Goal: Book appointment/travel/reservation

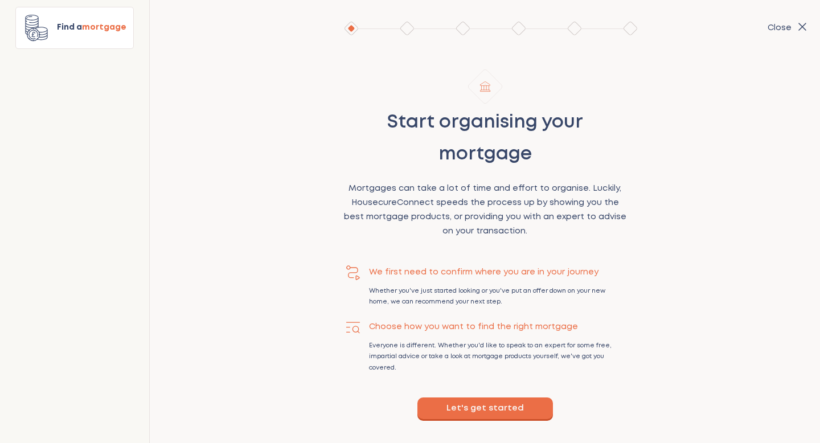
click at [491, 412] on button "Let's get started" at bounding box center [486, 409] width 136 height 22
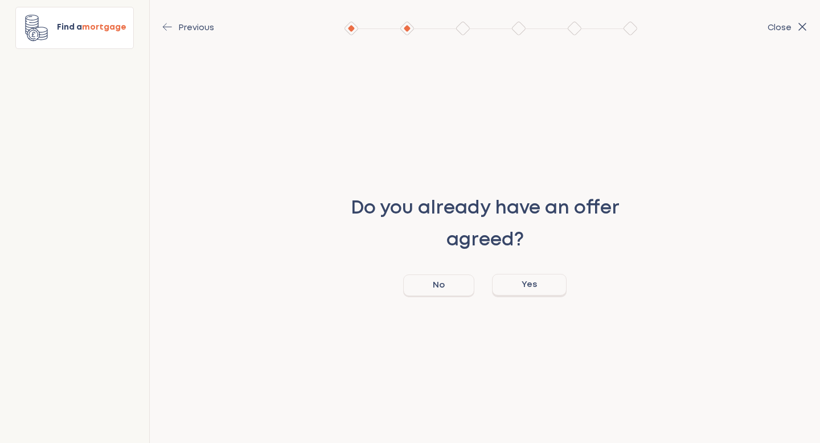
click at [525, 290] on button "Yes" at bounding box center [529, 285] width 75 height 22
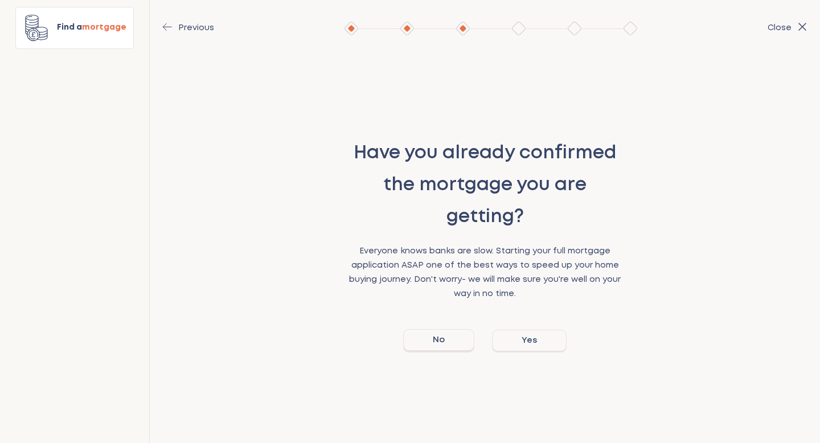
click at [435, 341] on button "No" at bounding box center [438, 340] width 71 height 22
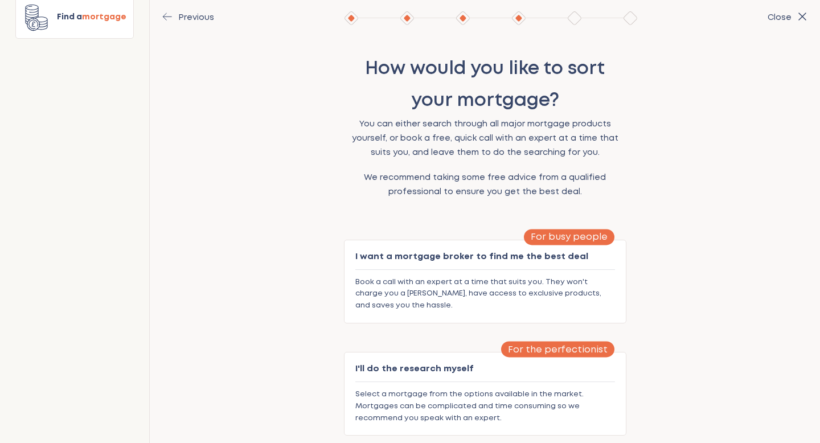
scroll to position [10, 0]
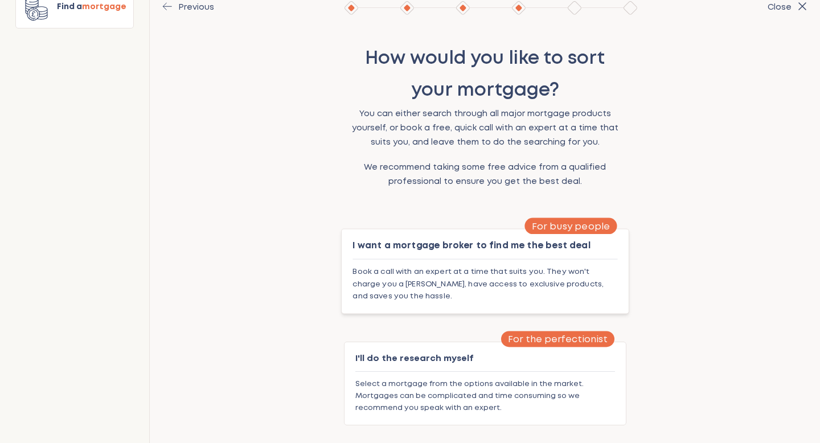
click at [458, 252] on div "multi-step-flow" at bounding box center [485, 259] width 265 height 15
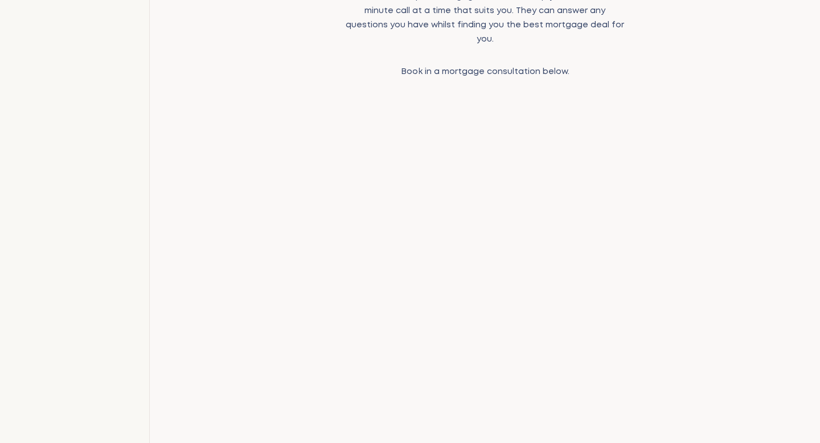
scroll to position [91, 0]
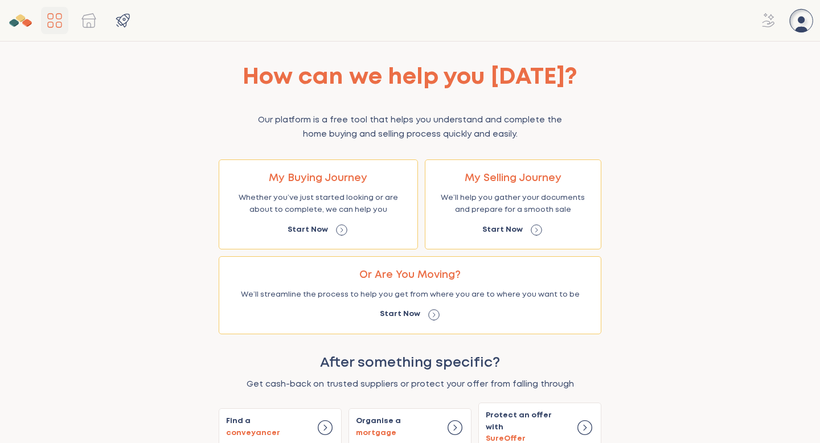
click at [15, 22] on icon "Main Navigation" at bounding box center [14, 22] width 9 height 7
click at [56, 20] on icon "Dashboard" at bounding box center [55, 20] width 18 height 18
